Goal: Information Seeking & Learning: Learn about a topic

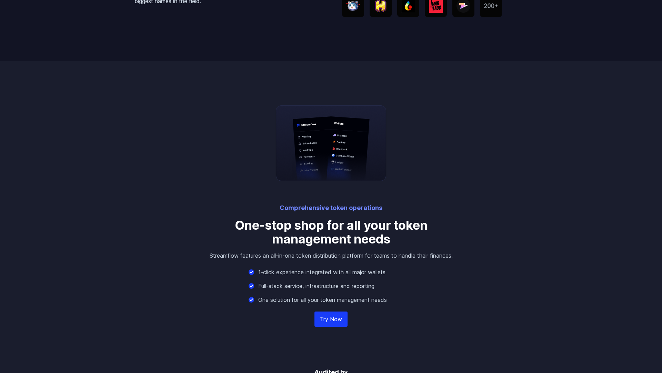
scroll to position [1433, 0]
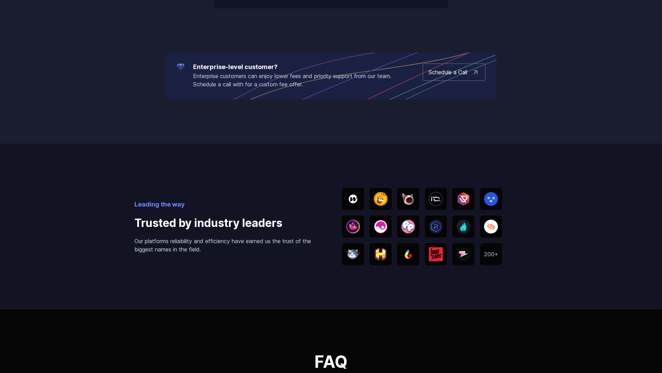
scroll to position [1433, 0]
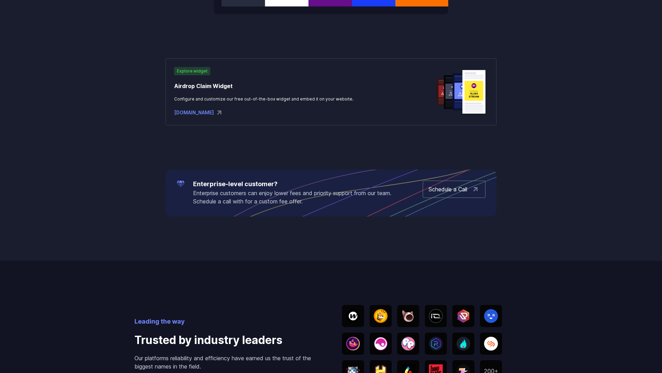
scroll to position [1433, 0]
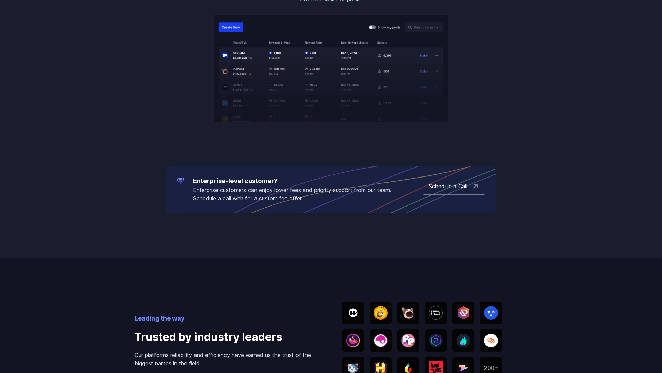
scroll to position [1433, 0]
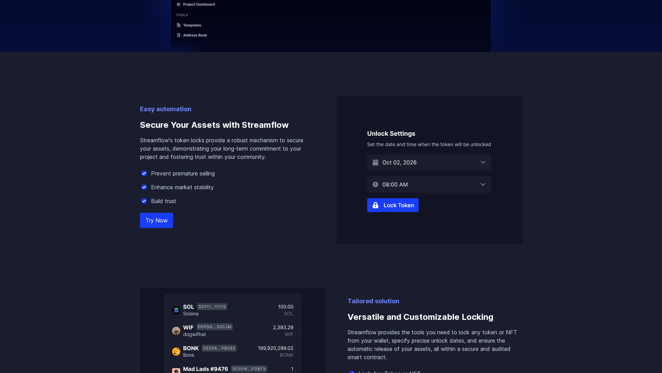
scroll to position [716, 0]
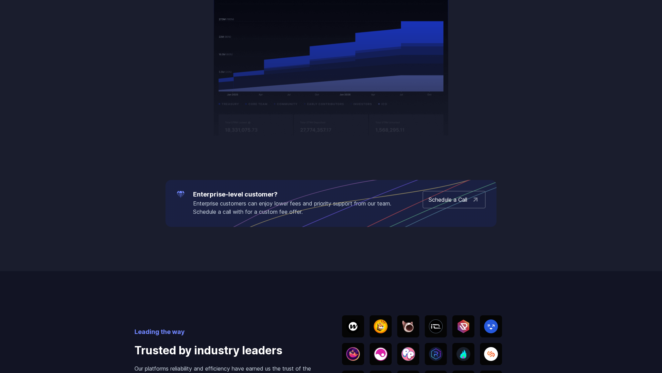
scroll to position [1433, 0]
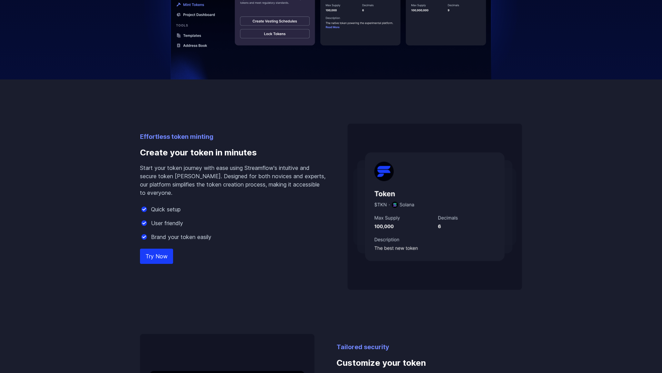
scroll to position [716, 0]
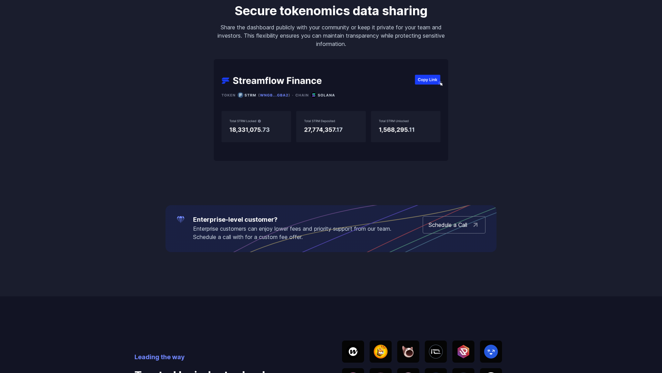
scroll to position [1433, 0]
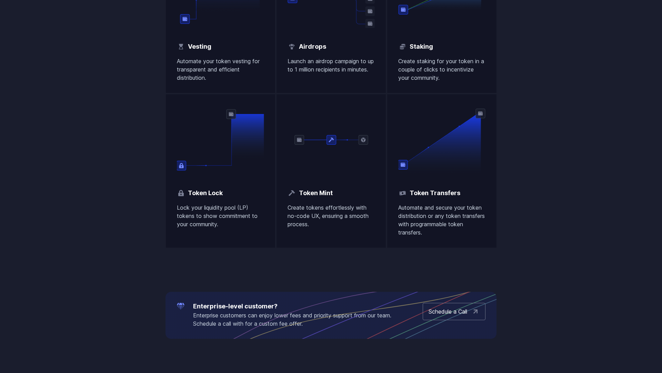
scroll to position [1074, 0]
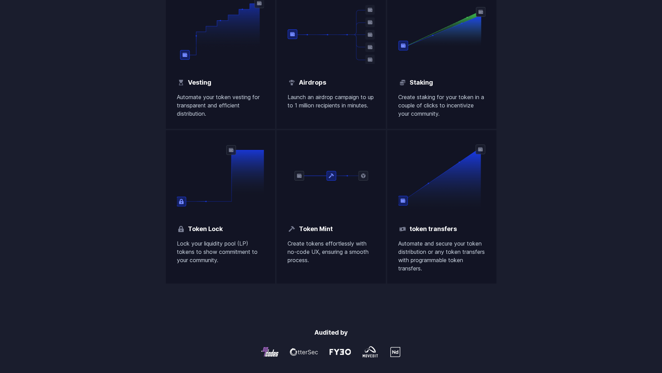
scroll to position [1074, 0]
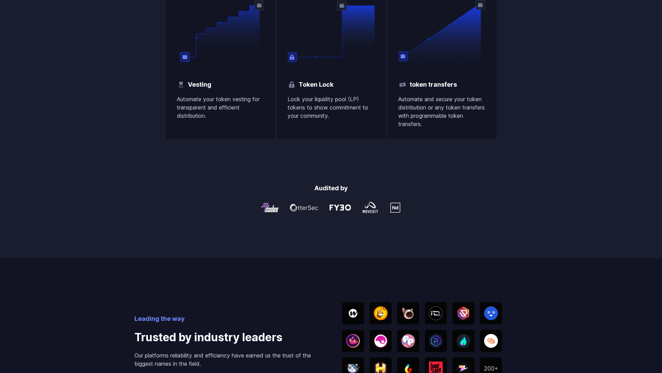
scroll to position [1074, 0]
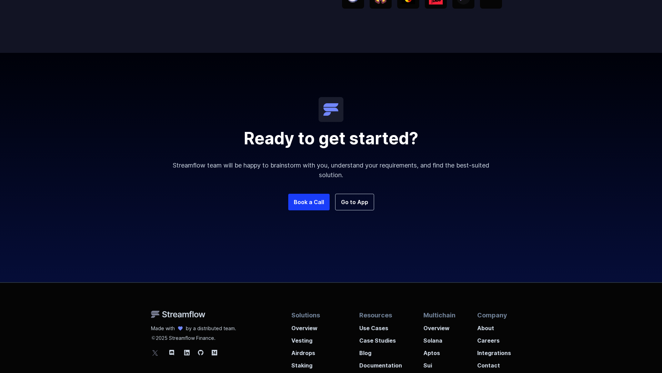
scroll to position [1183, 0]
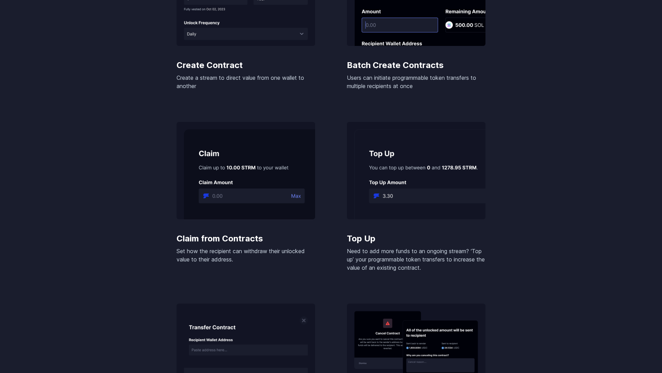
scroll to position [1433, 0]
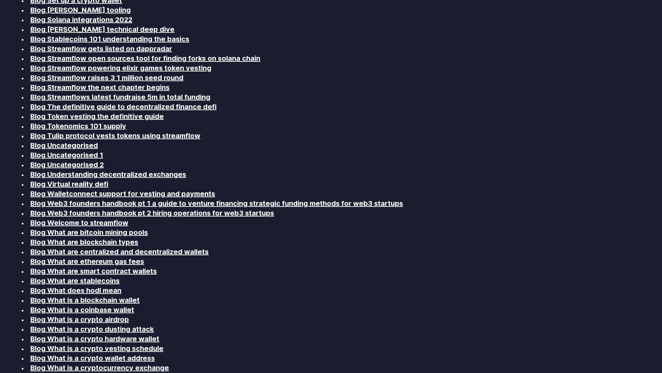
scroll to position [1433, 0]
